Goal: Task Accomplishment & Management: Manage account settings

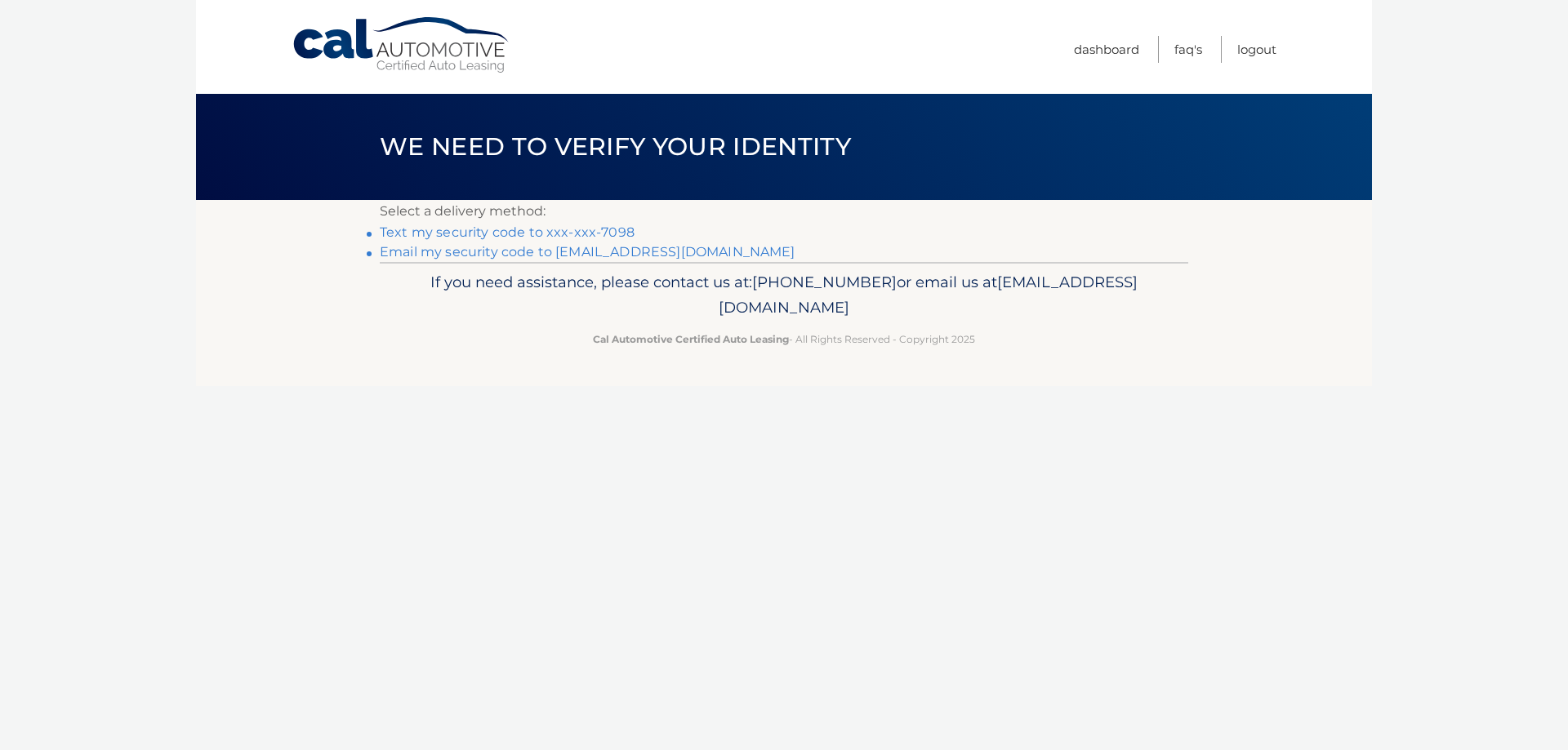
click at [534, 238] on link "Text my security code to xxx-xxx-7098" at bounding box center [506, 232] width 255 height 15
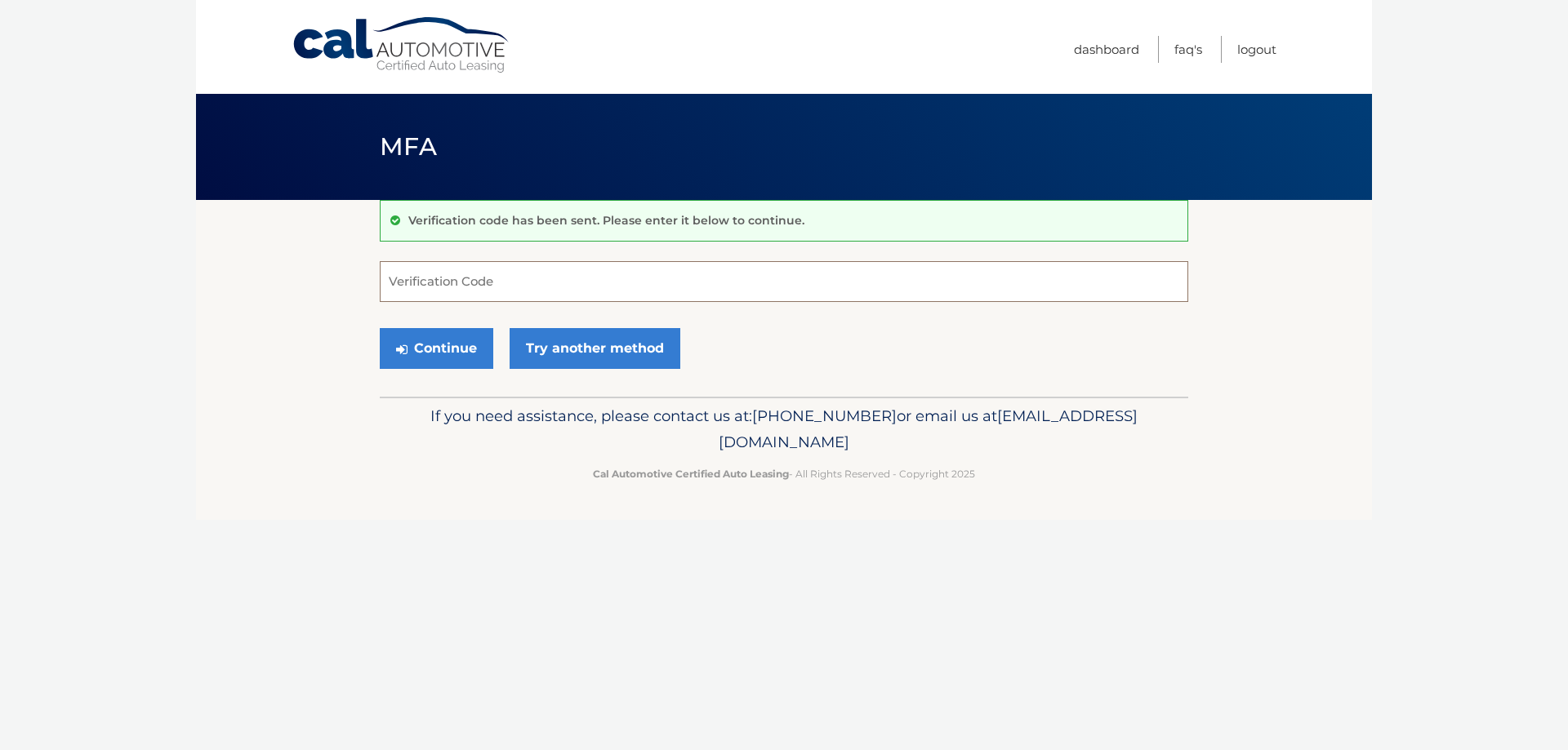
click at [498, 279] on input "Verification Code" at bounding box center [783, 281] width 808 height 40
type input "723710"
click at [380, 328] on button "Continue" at bounding box center [436, 349] width 113 height 40
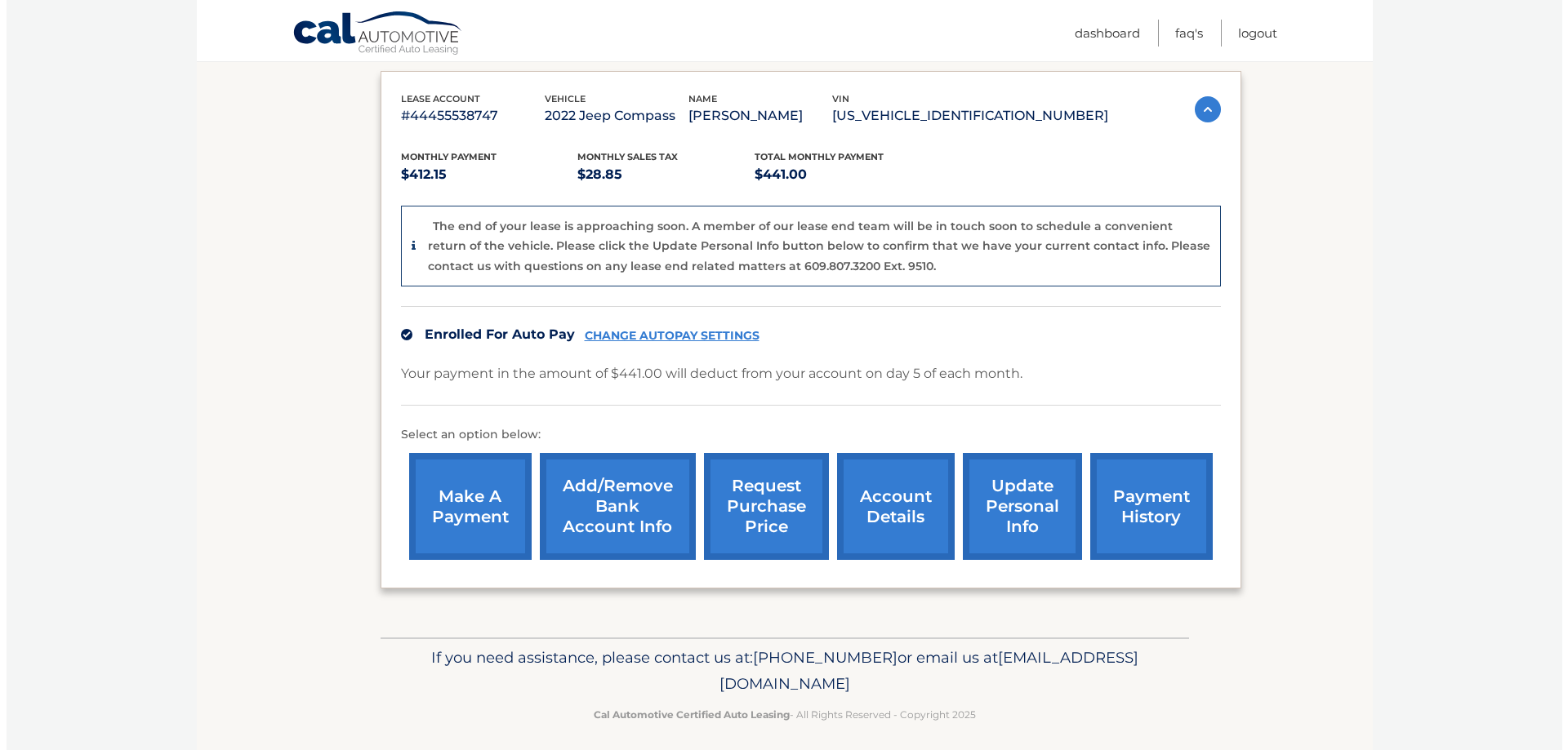
scroll to position [272, 0]
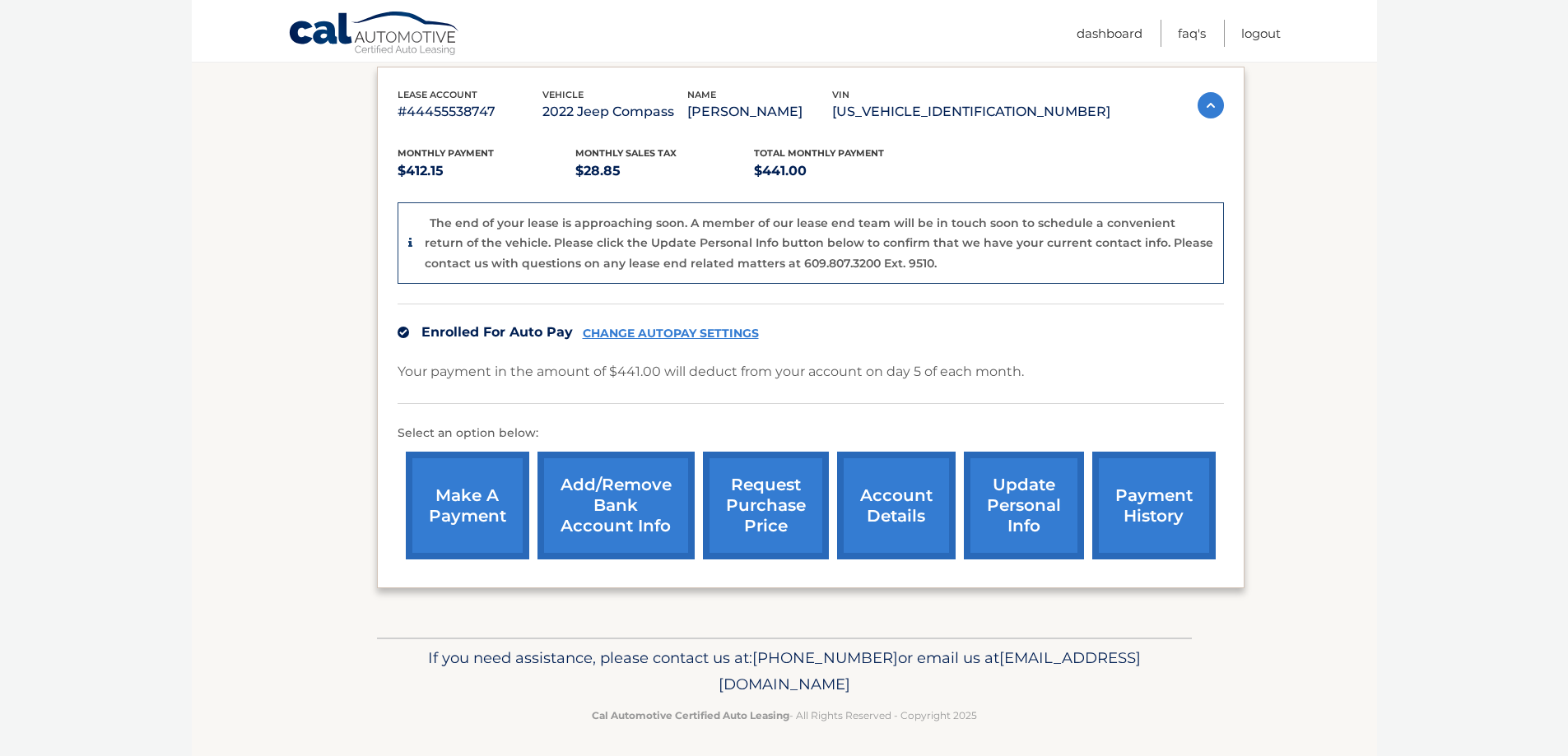
click at [770, 490] on link "request purchase price" at bounding box center [766, 505] width 126 height 107
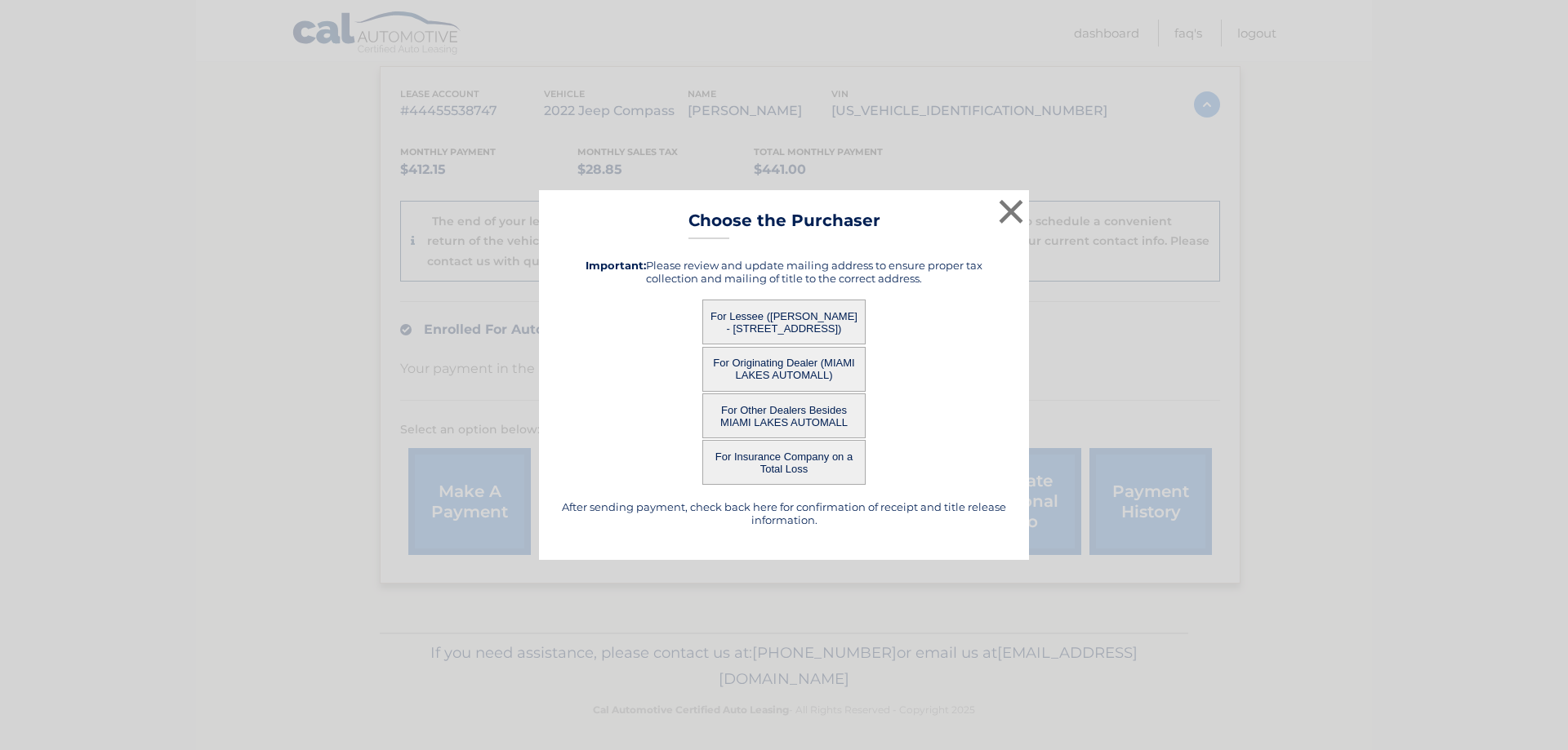
click at [797, 324] on button "For Lessee (LEE GLASSMAN - 2518 POINCIANA DRIVE, , WESTON, FL 33327)" at bounding box center [784, 322] width 163 height 45
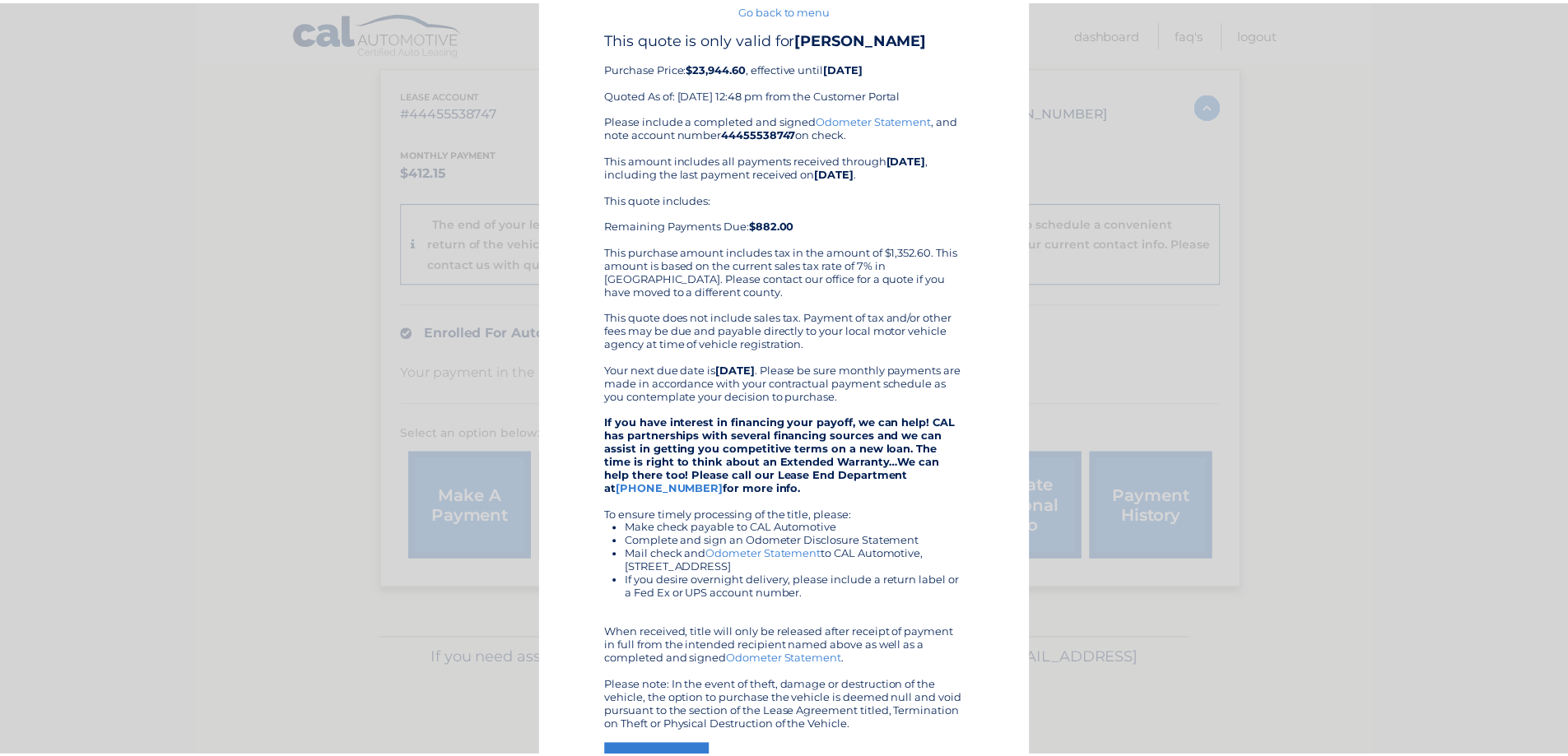
scroll to position [0, 0]
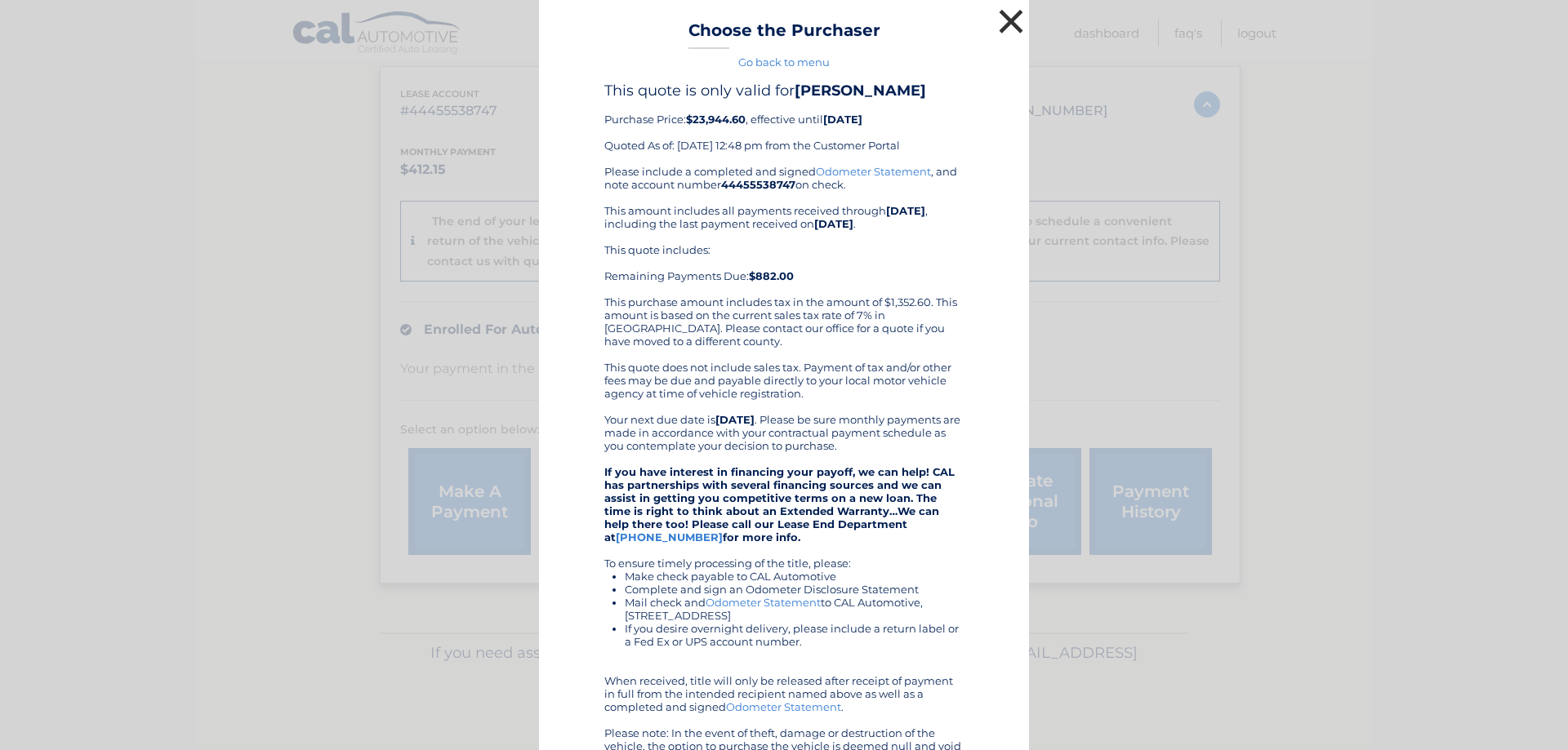
click at [998, 16] on button "×" at bounding box center [1011, 21] width 33 height 33
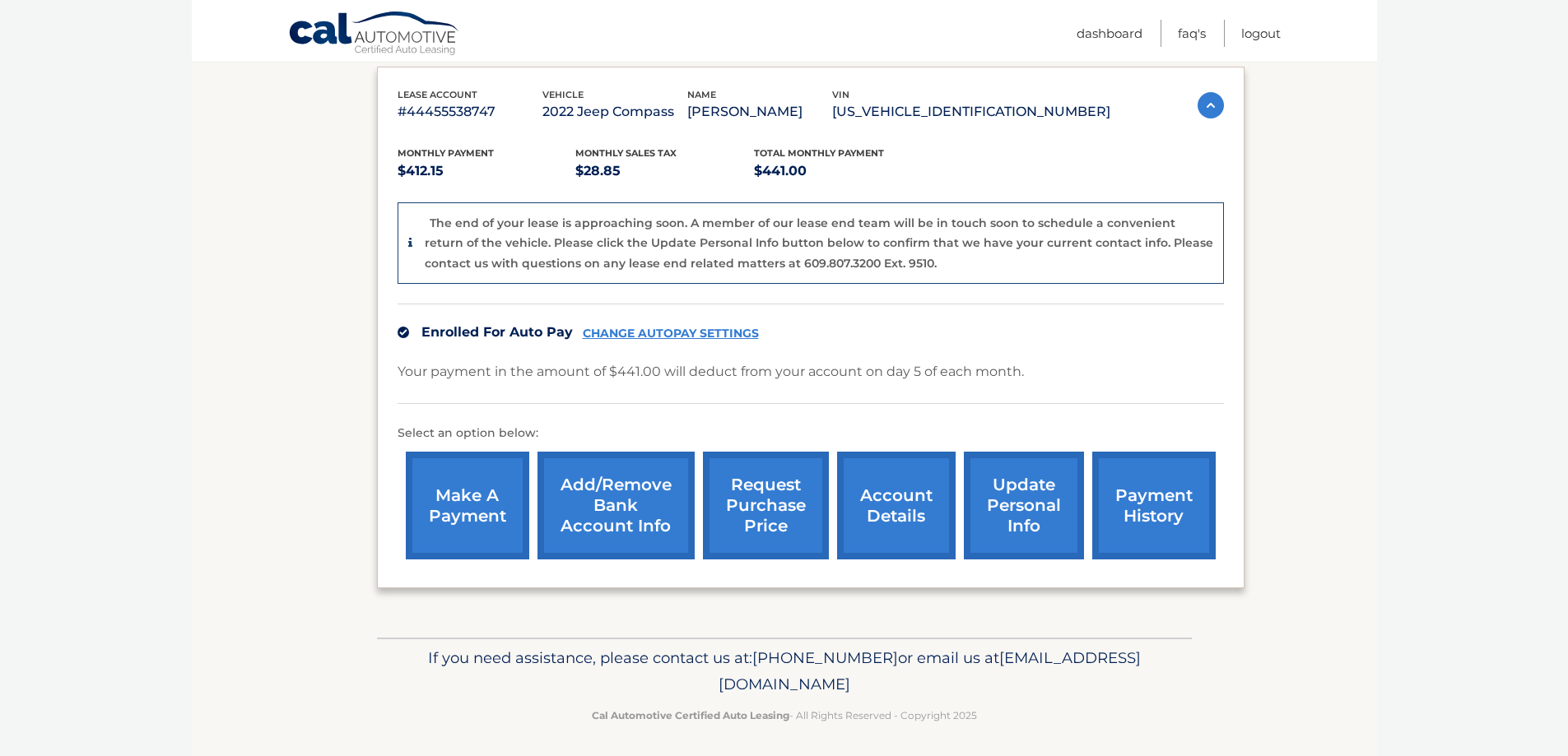
click at [777, 513] on link "request purchase price" at bounding box center [766, 505] width 126 height 107
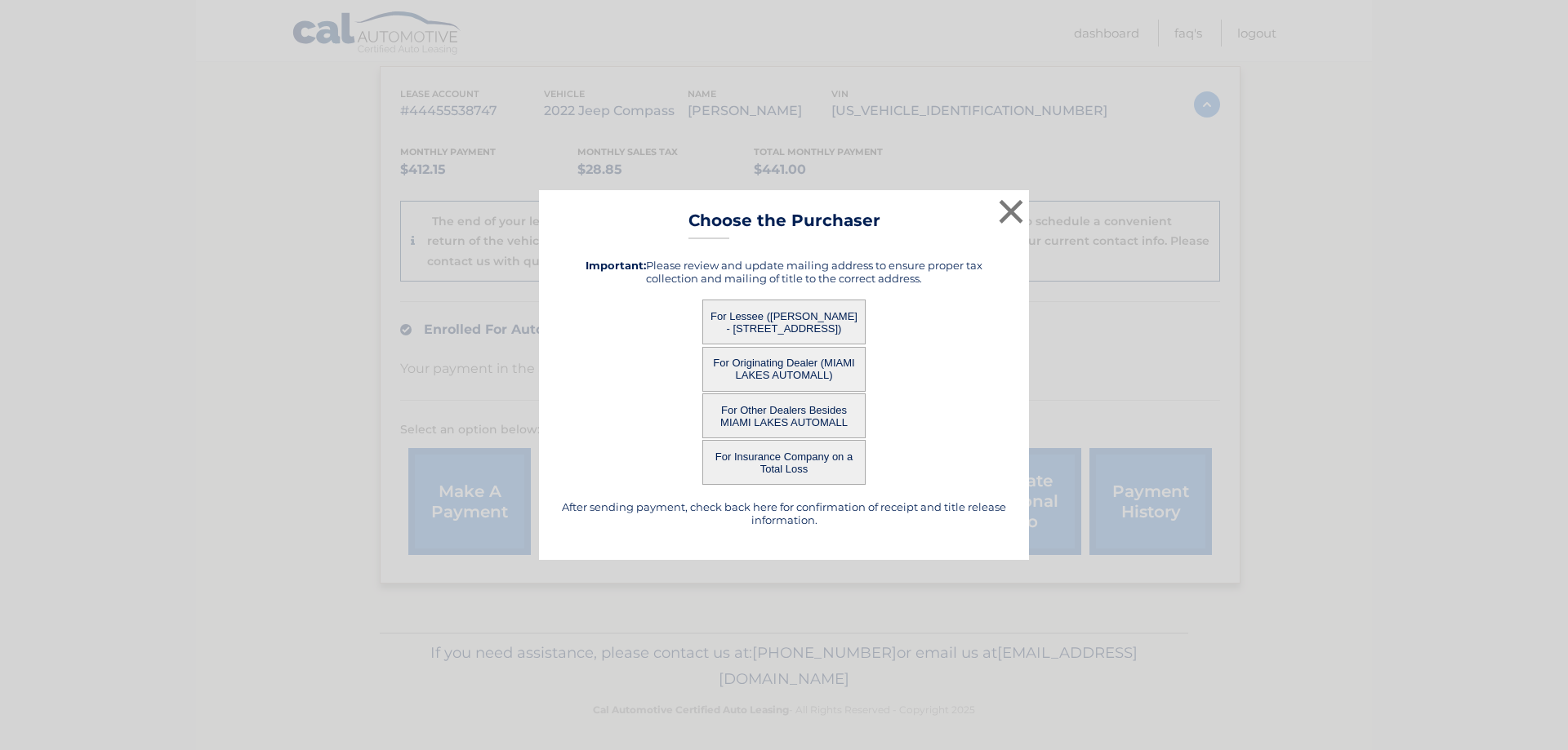
click at [780, 366] on button "For Originating Dealer (MIAMI LAKES AUTOMALL)" at bounding box center [784, 369] width 163 height 45
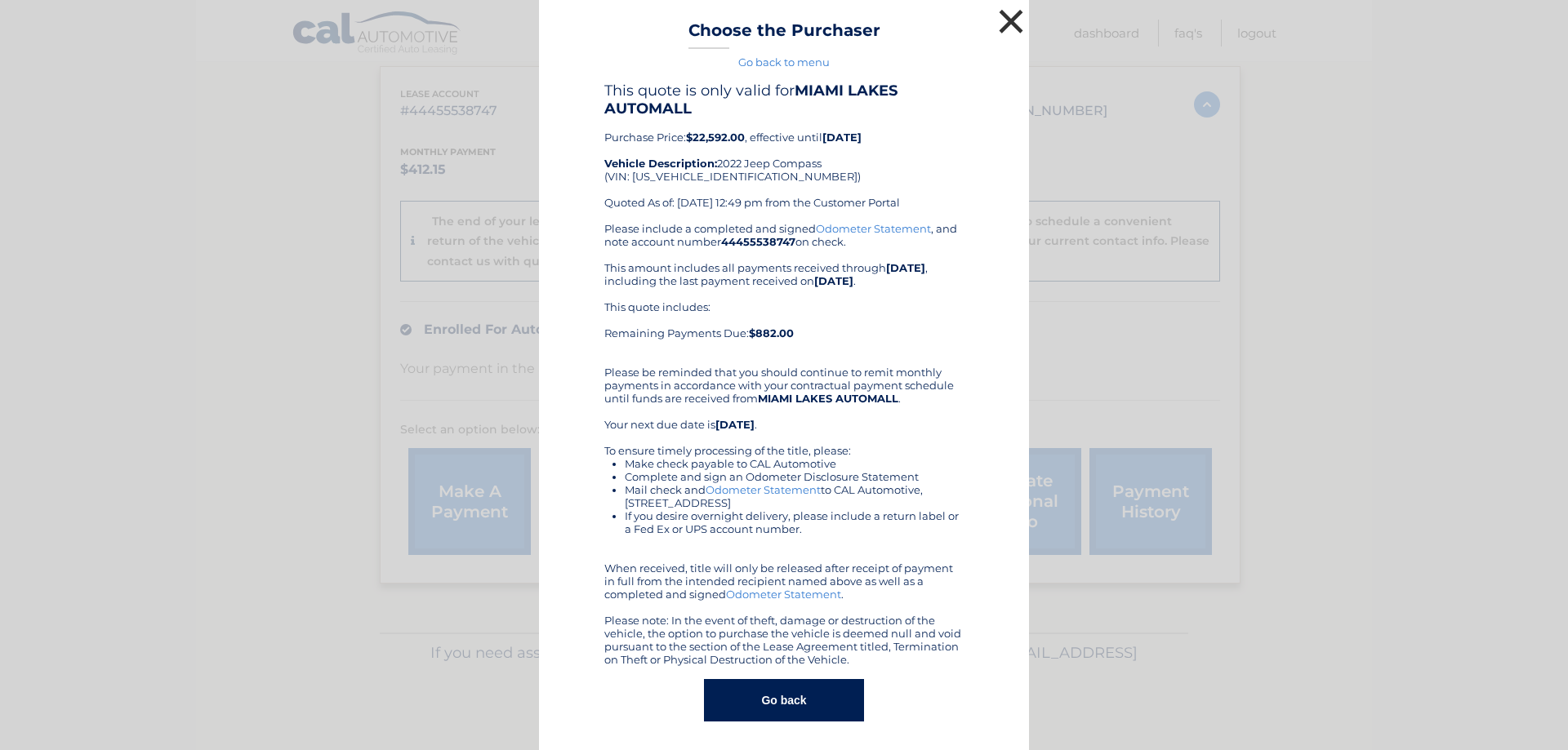
click at [998, 20] on button "×" at bounding box center [1011, 21] width 33 height 33
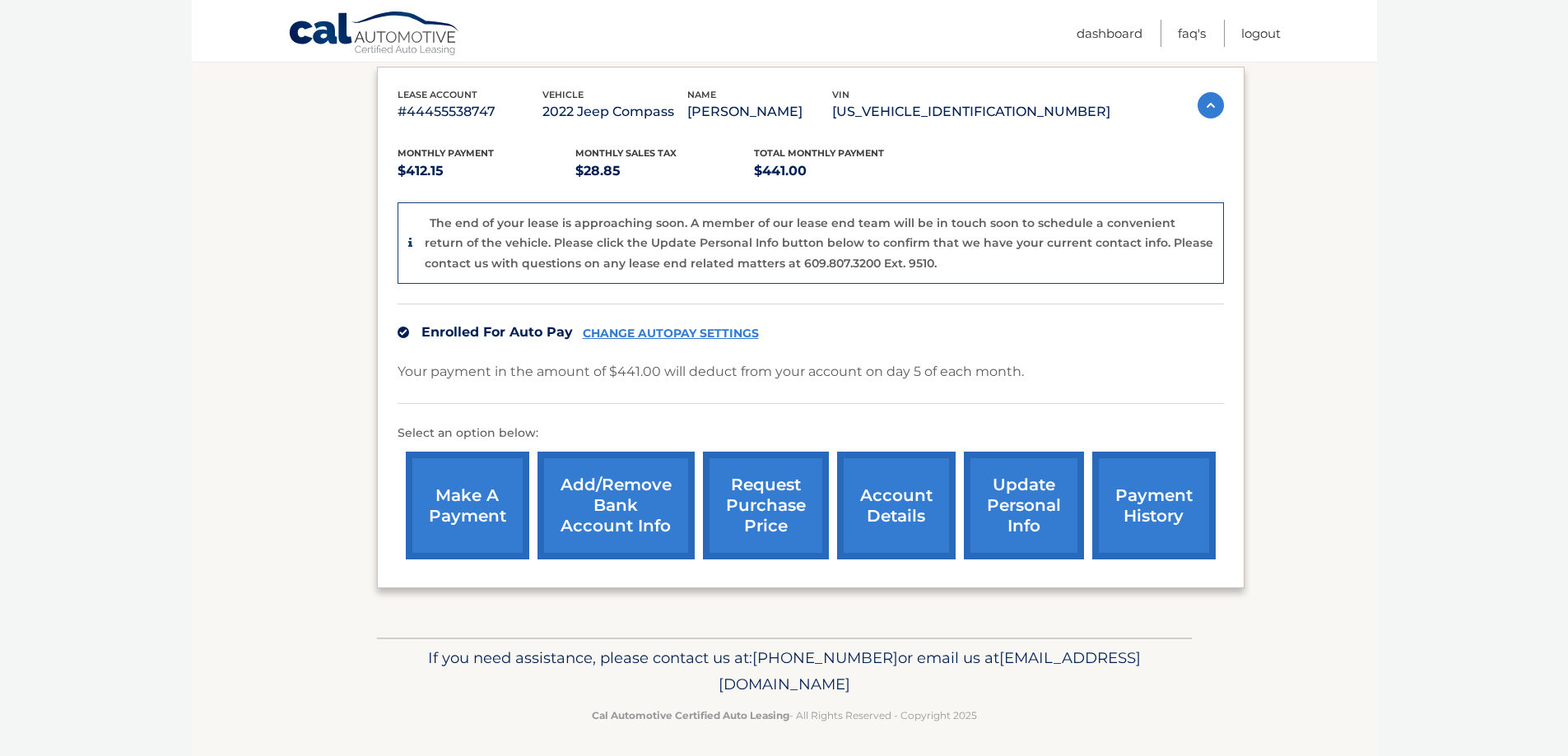
click at [767, 495] on link "request purchase price" at bounding box center [766, 505] width 126 height 107
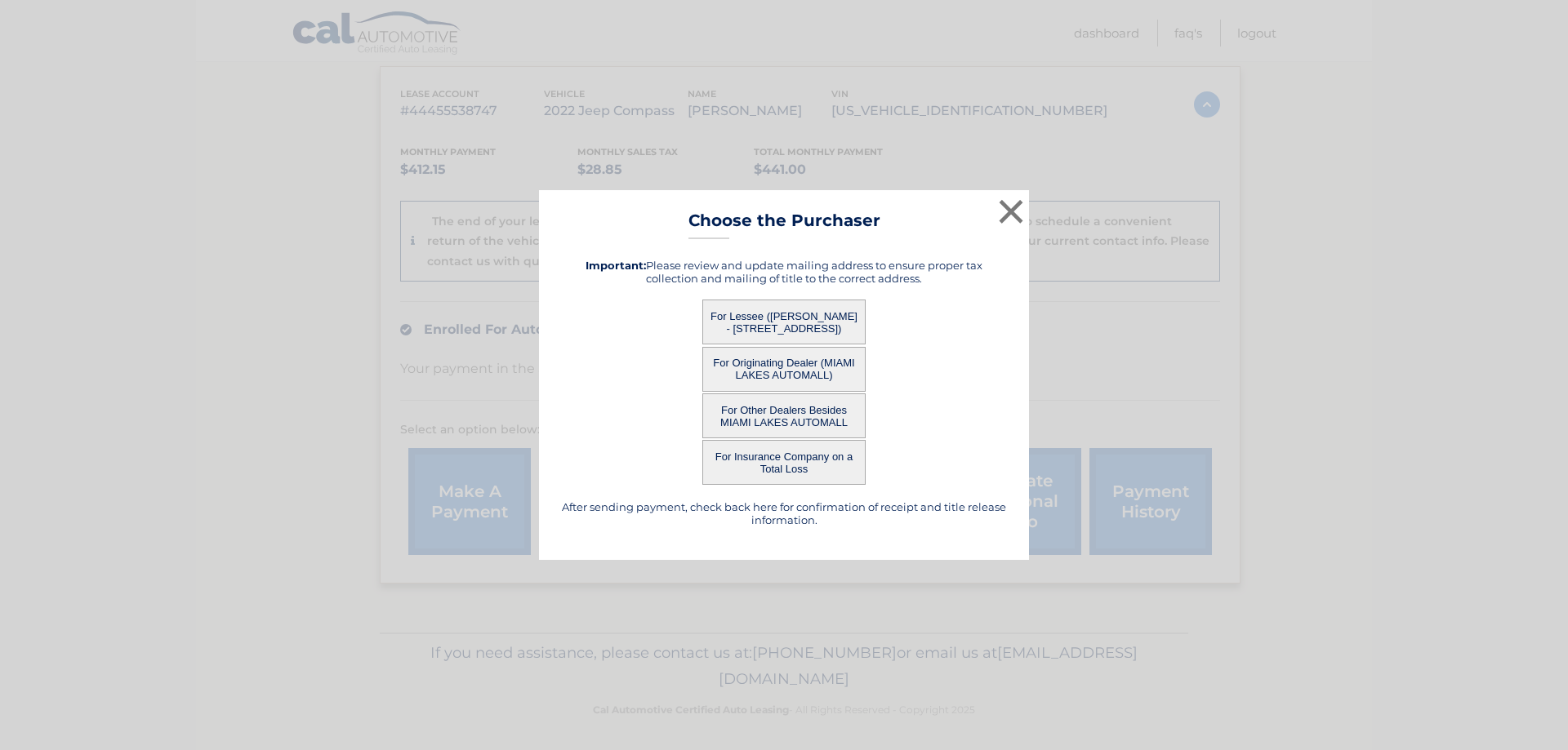
click at [786, 405] on button "For Other Dealers Besides MIAMI LAKES AUTOMALL" at bounding box center [784, 416] width 163 height 45
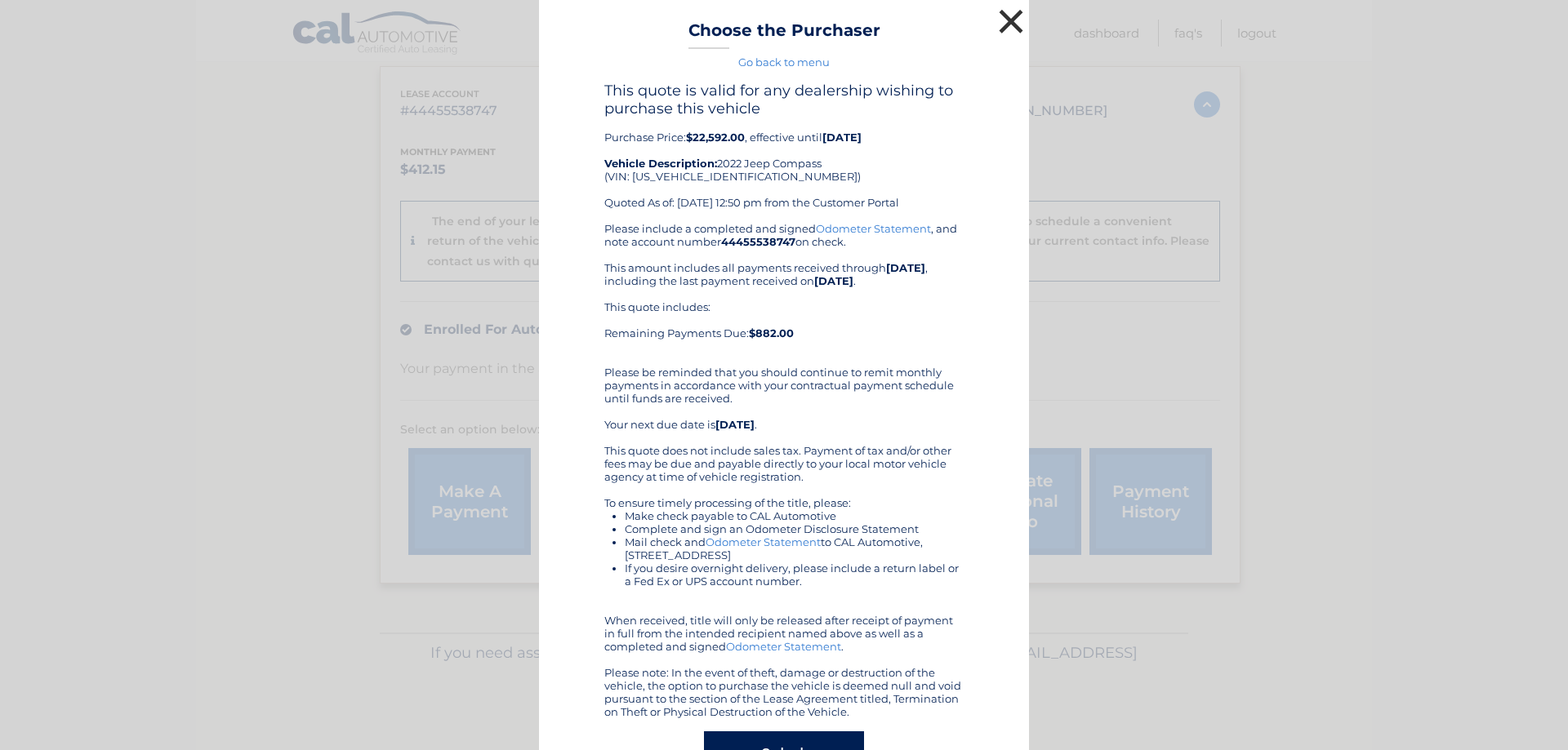
click at [1007, 23] on button "×" at bounding box center [1011, 21] width 33 height 33
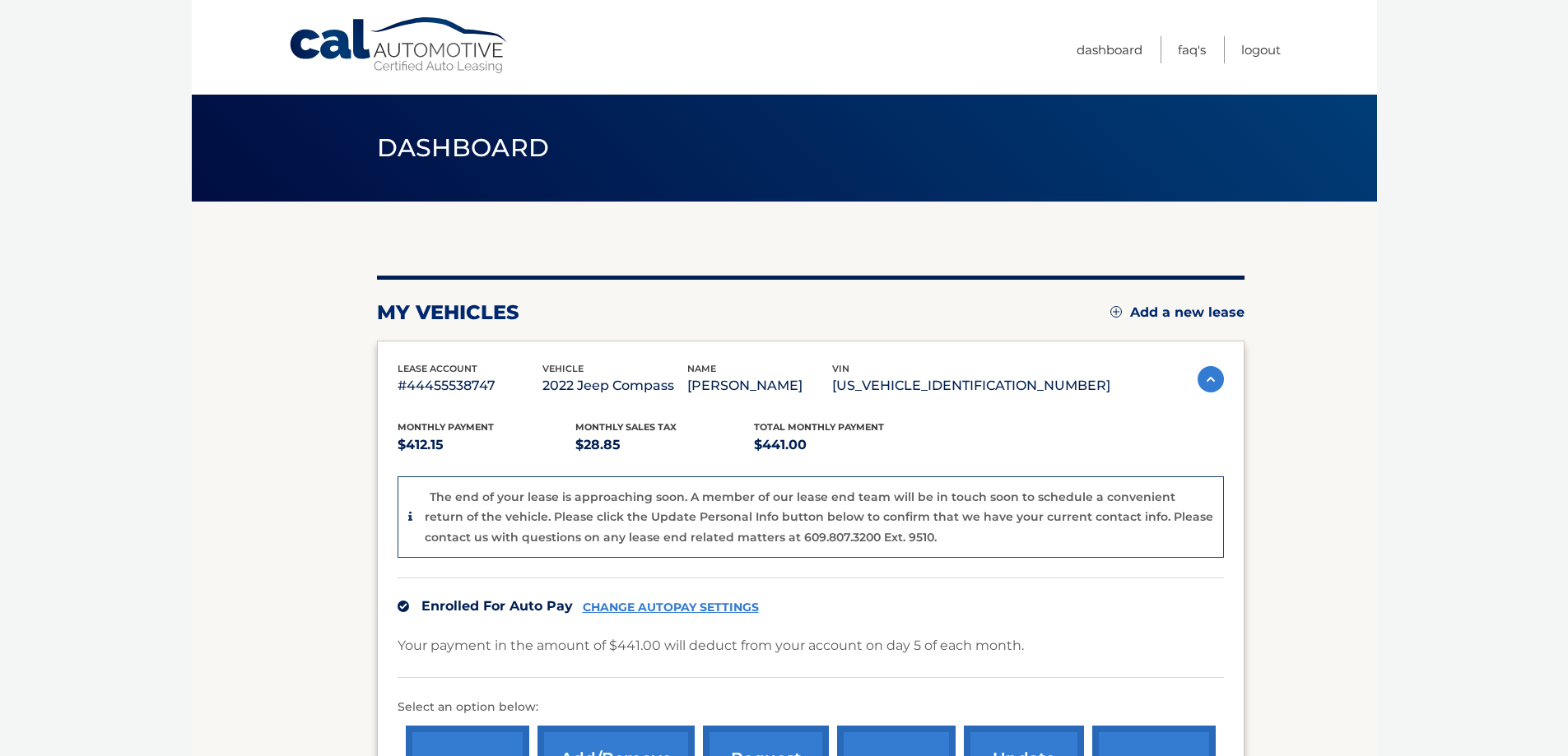
drag, startPoint x: 931, startPoint y: 386, endPoint x: 1068, endPoint y: 394, distance: 137.2
click at [1068, 394] on p "3C4NJCBB8NT213372" at bounding box center [970, 386] width 278 height 23
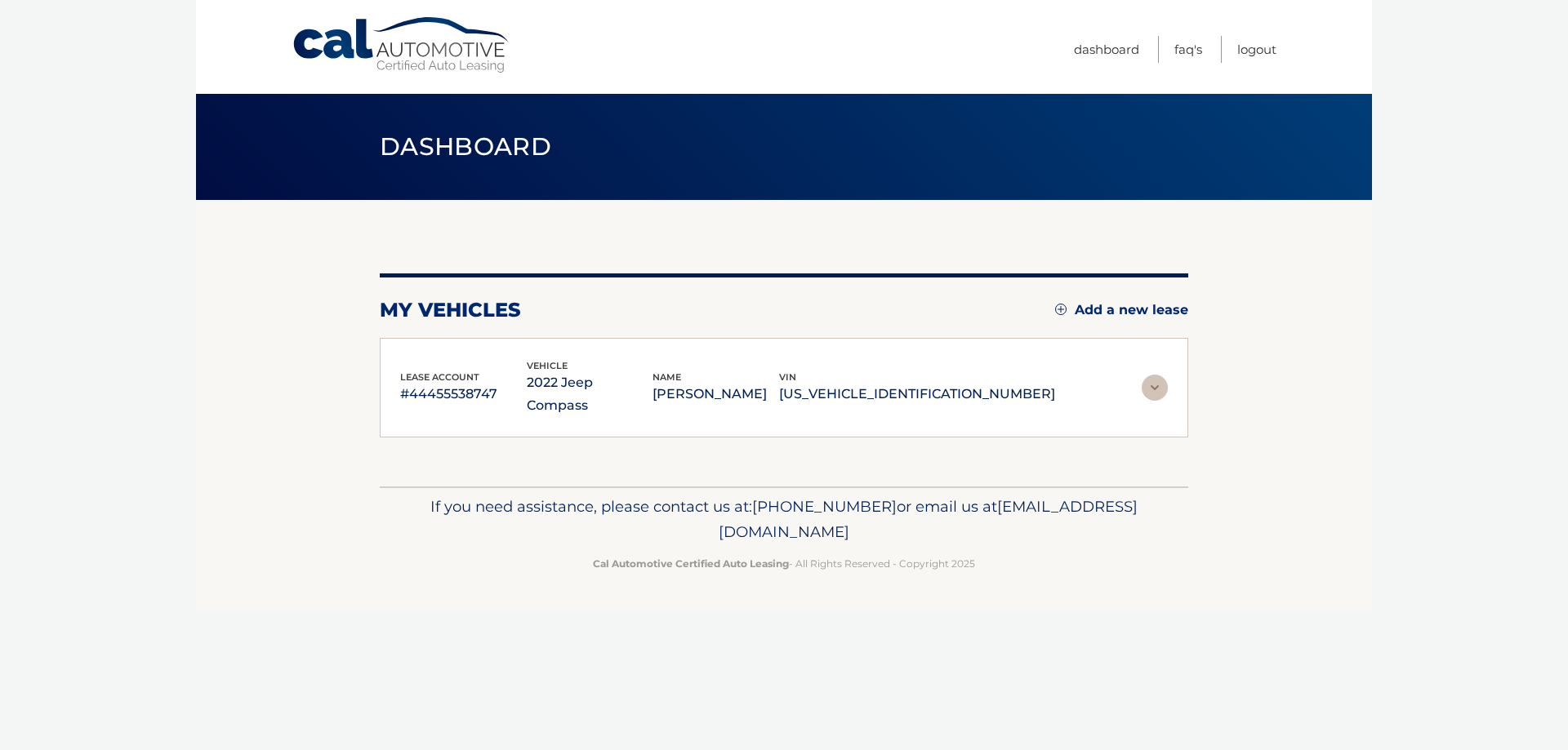
copy p "3C4NJCBB8NT213372"
click at [1210, 457] on section "my vehicles Add a new lease lease account #44455538747 vehicle 2022 Jeep Compas…" at bounding box center [784, 343] width 1176 height 286
click at [1148, 375] on img at bounding box center [1154, 387] width 26 height 26
